Goal: Information Seeking & Learning: Check status

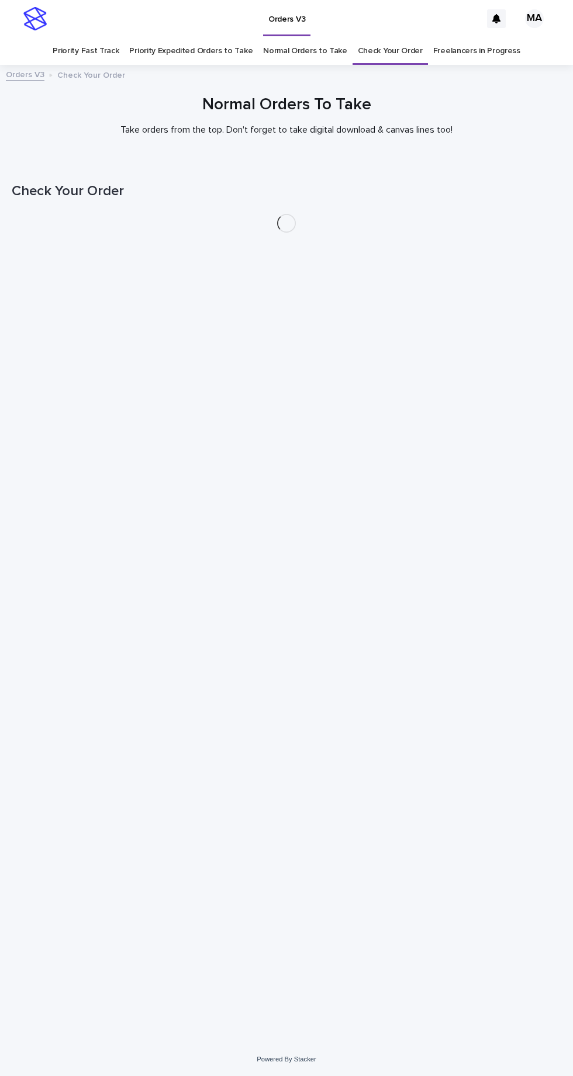
scroll to position [37, 0]
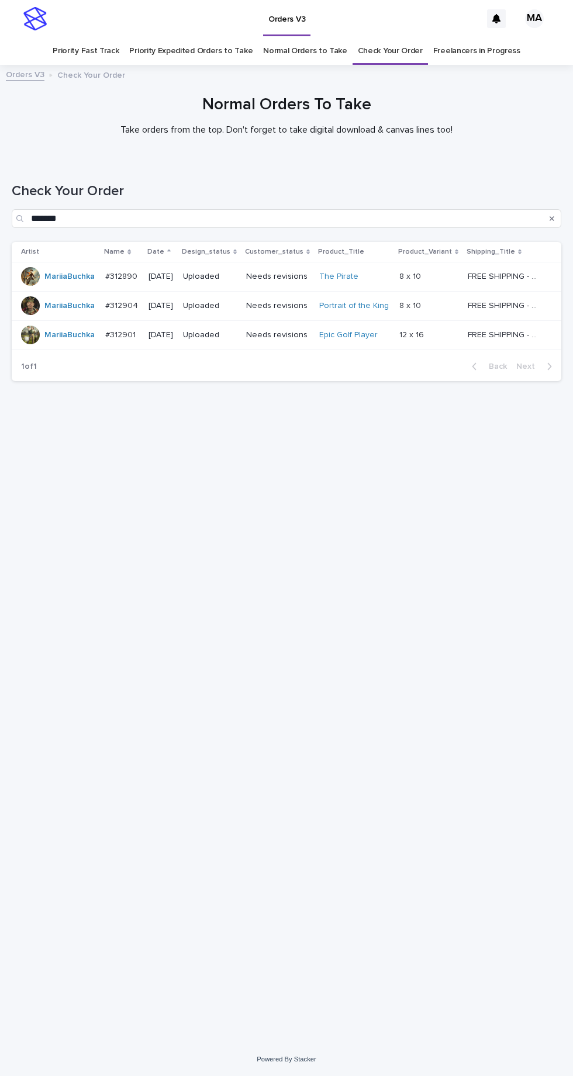
click at [395, 37] on link "Check Your Order" at bounding box center [390, 50] width 65 height 27
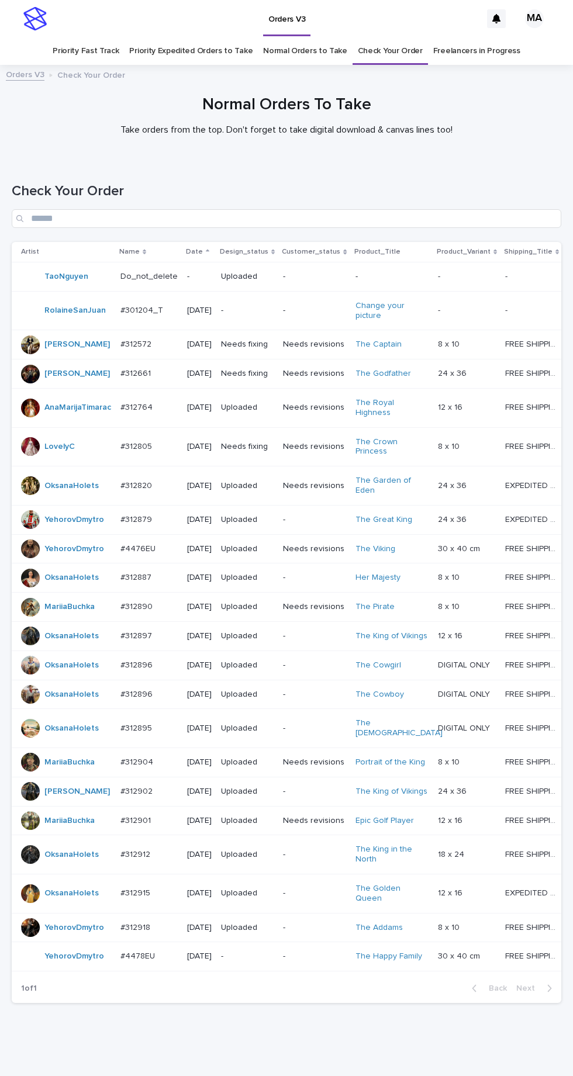
scroll to position [81, 0]
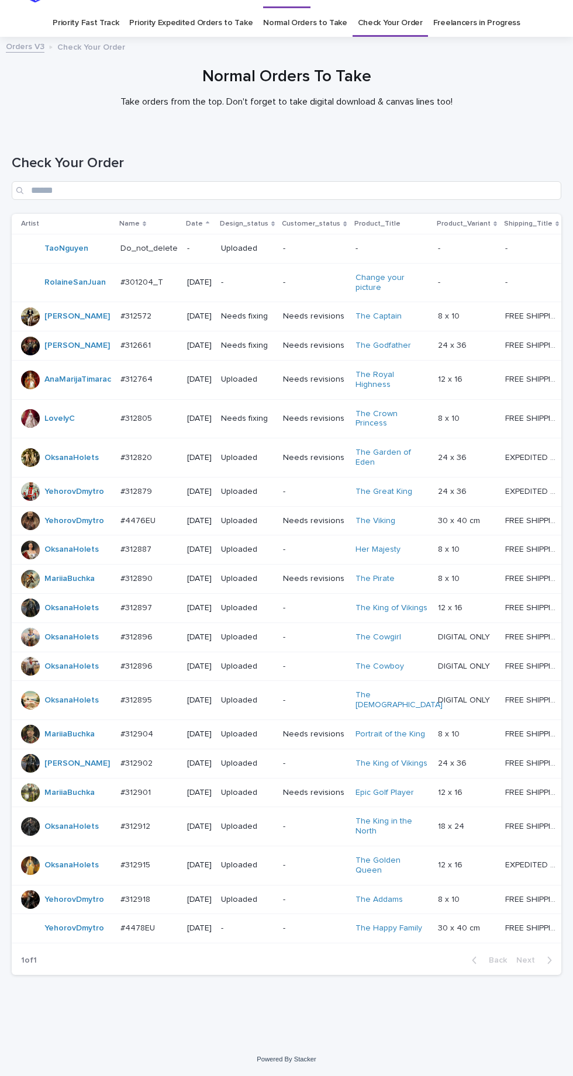
scroll to position [81, 0]
click at [215, 181] on input "Search" at bounding box center [287, 190] width 550 height 19
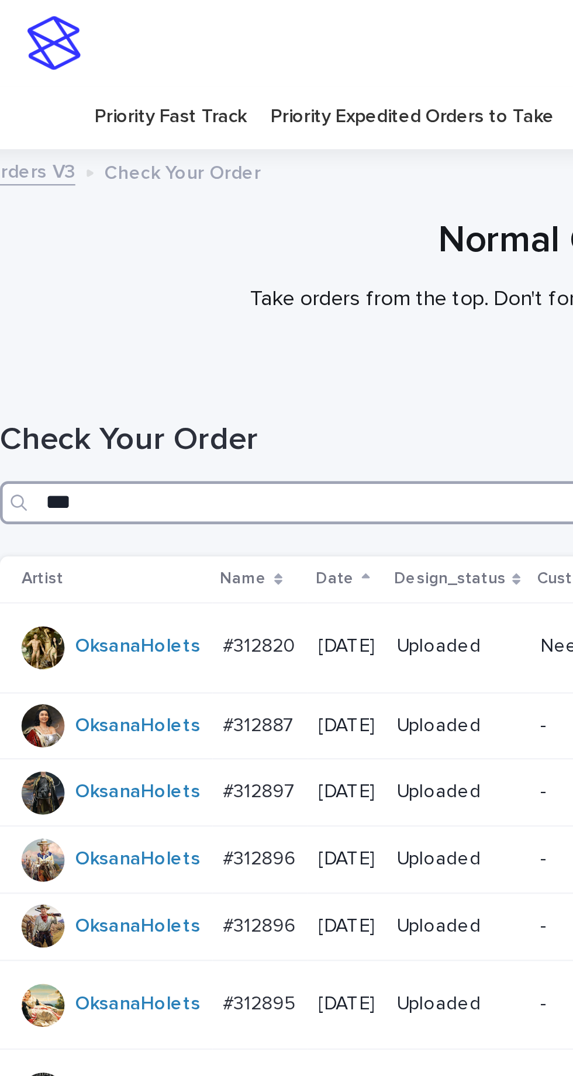
scroll to position [78, 0]
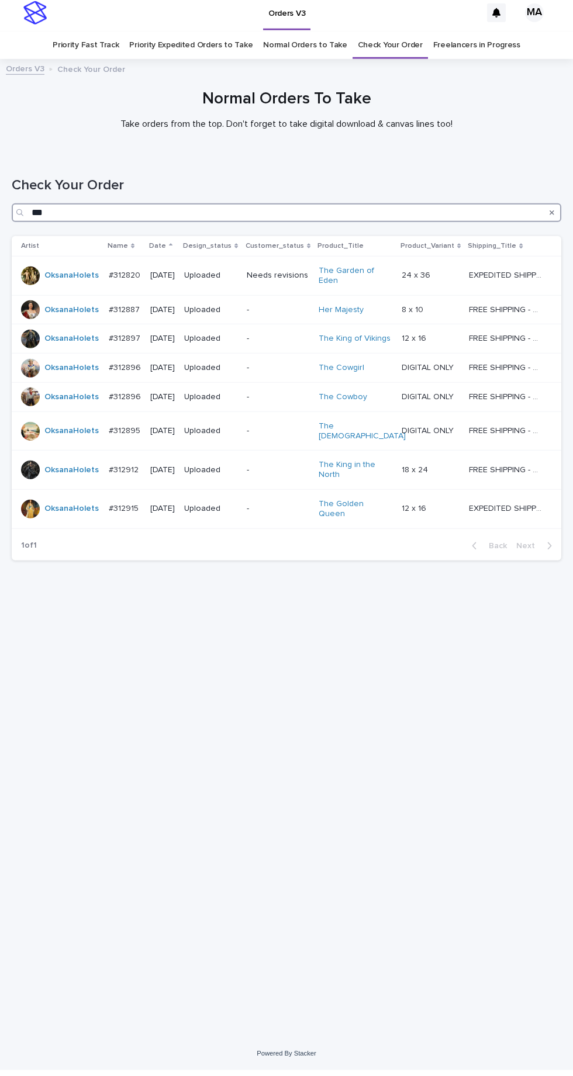
type input "***"
